Goal: Find specific page/section: Find specific page/section

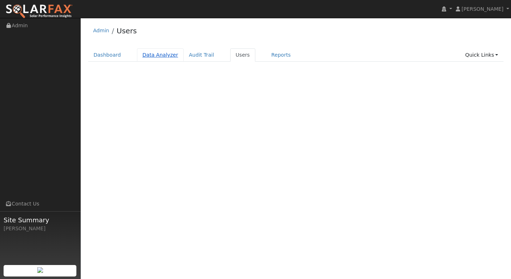
click at [154, 55] on link "Data Analyzer" at bounding box center [160, 54] width 47 height 13
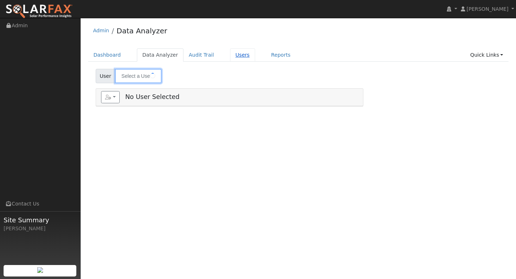
type input "[PERSON_NAME]"
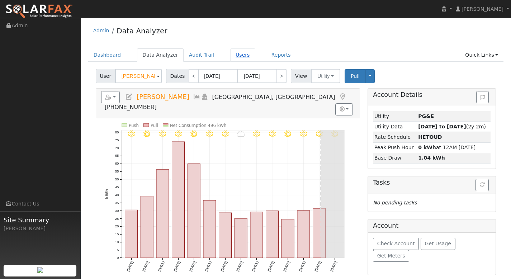
click at [233, 54] on link "Users" at bounding box center [242, 54] width 25 height 13
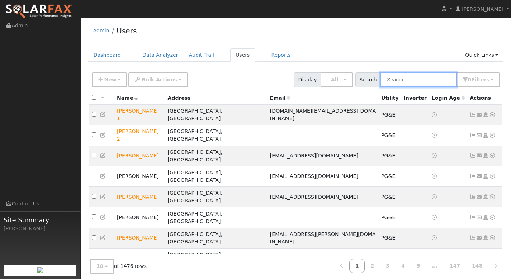
click at [407, 81] on input "text" at bounding box center [418, 79] width 76 height 15
paste input "Alan Grau"
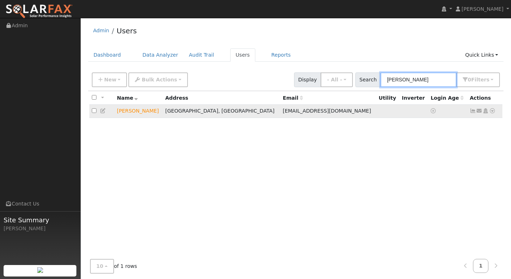
type input "Alan Grau"
click at [492, 111] on icon at bounding box center [492, 110] width 6 height 5
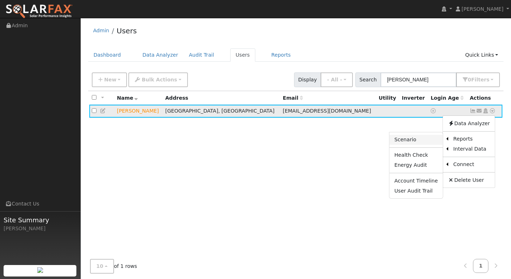
click at [414, 144] on link "Scenario" at bounding box center [415, 140] width 53 height 10
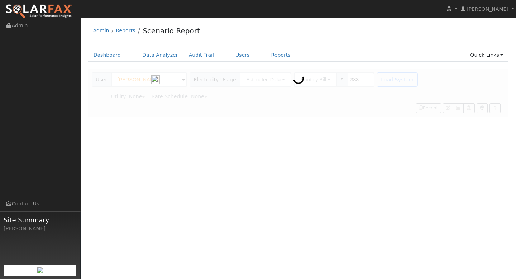
type input "Pacific Gas & Electric"
